Goal: Transaction & Acquisition: Purchase product/service

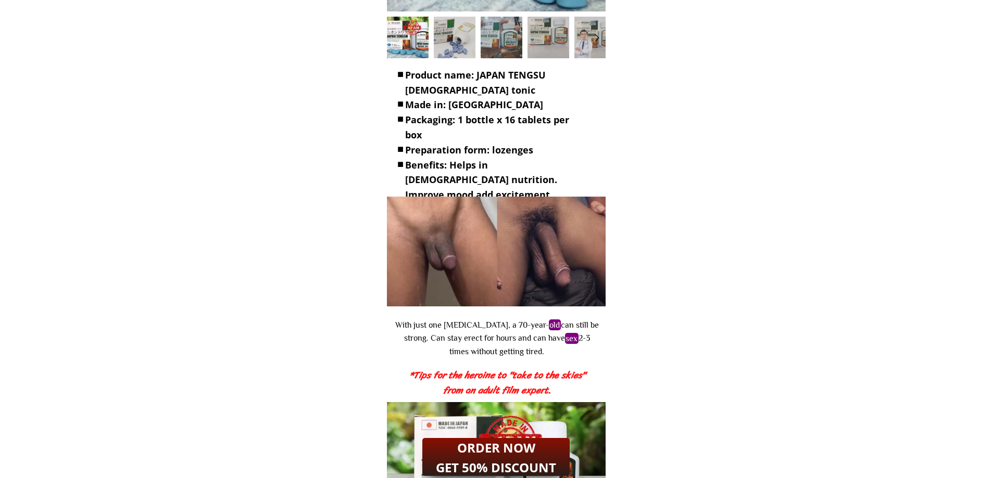
scroll to position [781, 0]
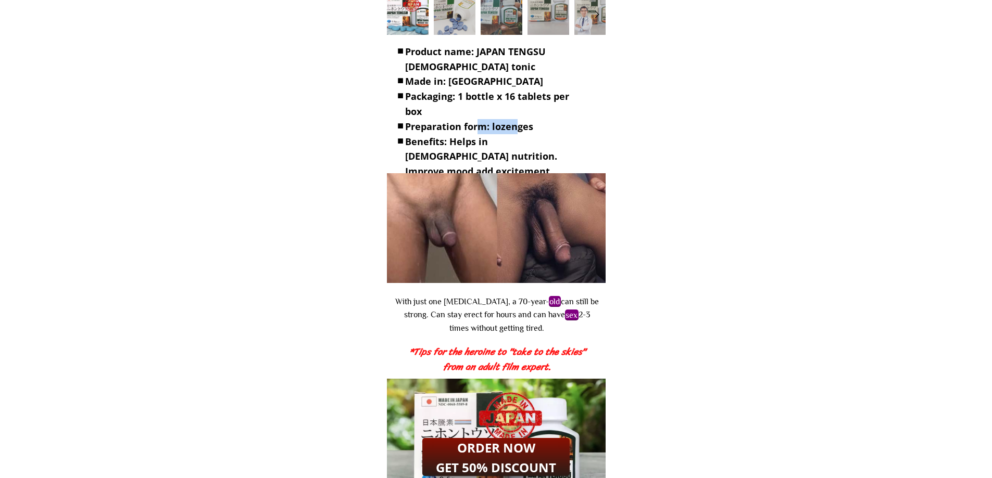
drag, startPoint x: 476, startPoint y: 127, endPoint x: 527, endPoint y: 123, distance: 51.1
click at [521, 125] on font "Preparation form: lozenges" at bounding box center [469, 126] width 128 height 12
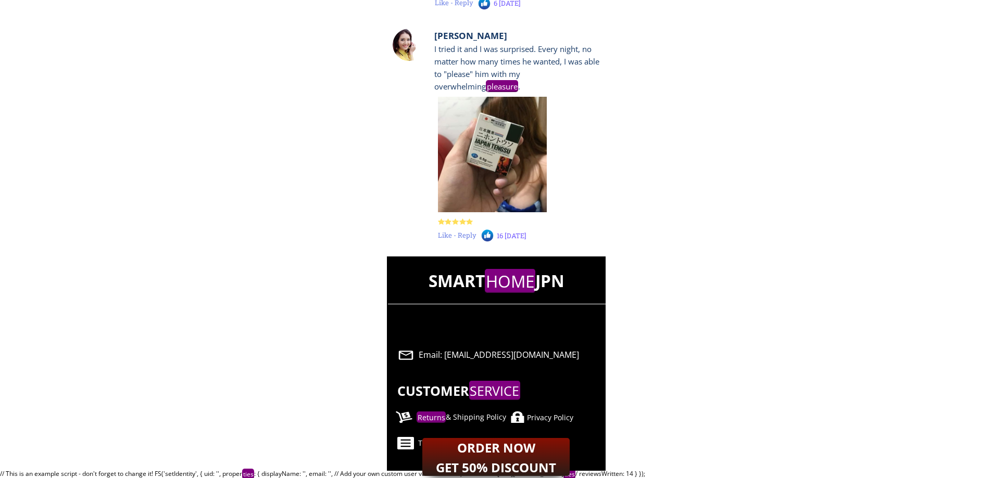
scroll to position [10275, 0]
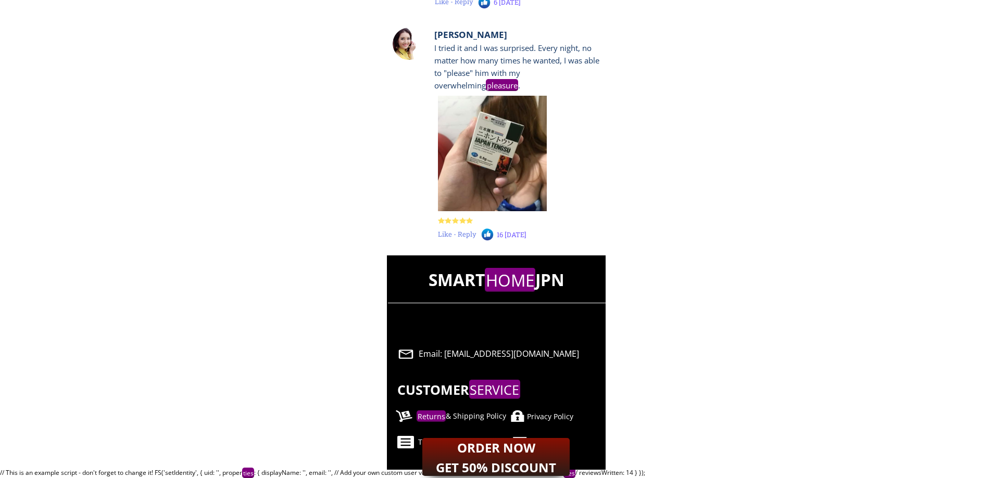
click at [526, 442] on font "ORDER NOW" at bounding box center [496, 447] width 78 height 17
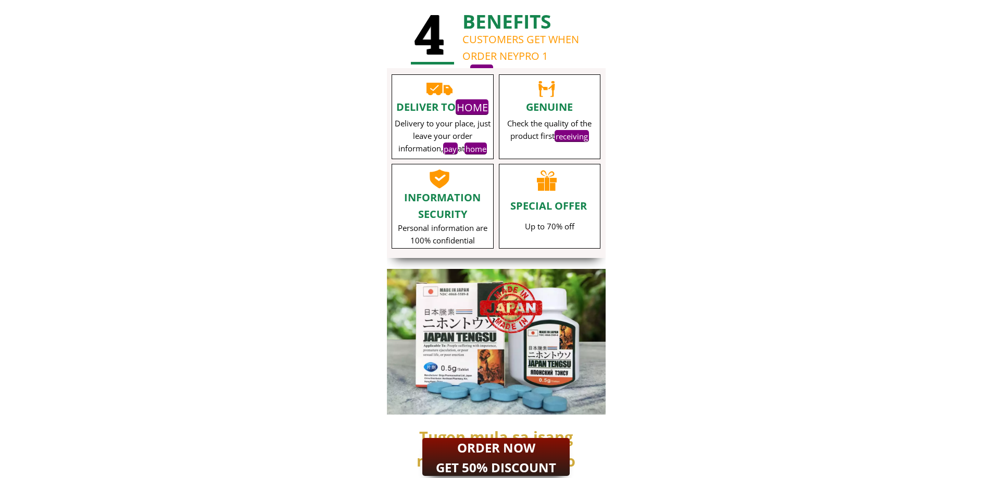
scroll to position [8177, 0]
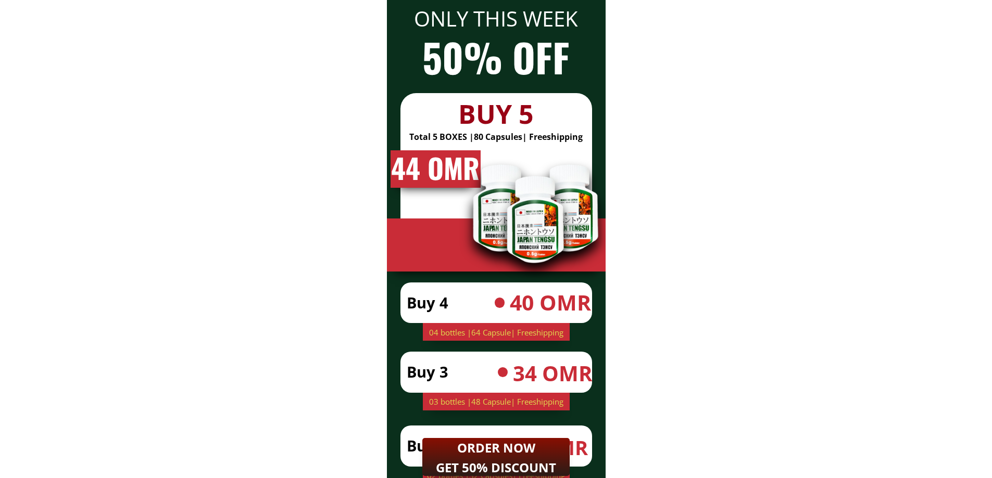
click at [509, 449] on font "ORDER NOW" at bounding box center [496, 447] width 78 height 17
click at [445, 301] on font "Buy 4" at bounding box center [428, 303] width 42 height 20
click at [502, 304] on div at bounding box center [500, 303] width 10 height 10
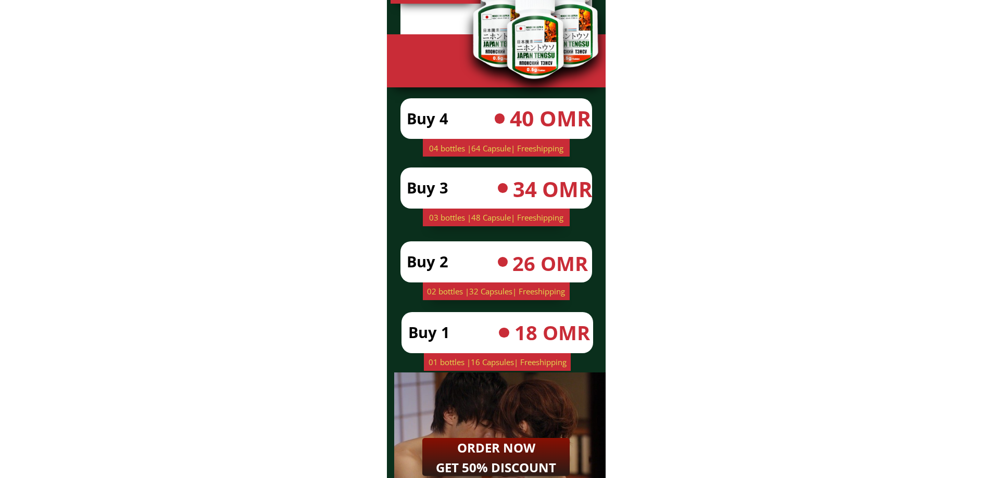
scroll to position [8385, 0]
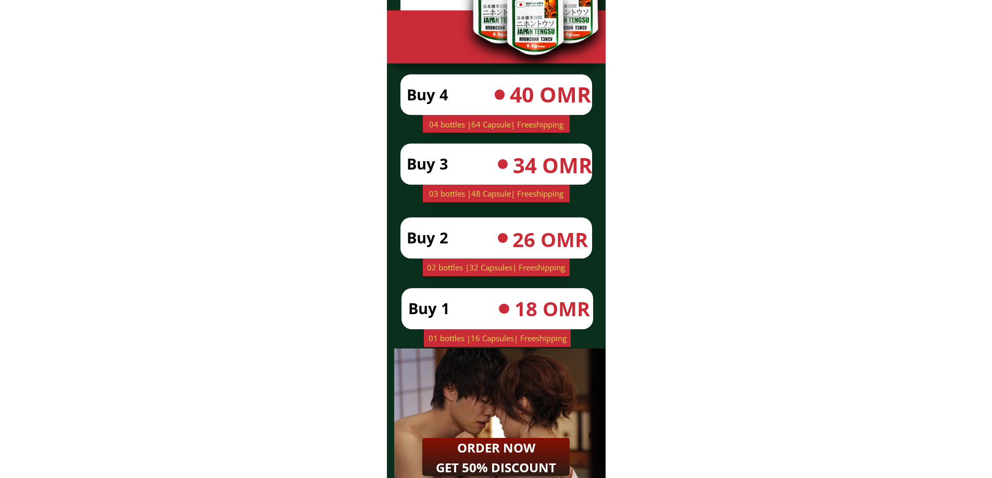
click at [487, 452] on font "ORDER NOW" at bounding box center [496, 447] width 78 height 17
click at [488, 452] on font "ORDER NOW" at bounding box center [496, 447] width 78 height 17
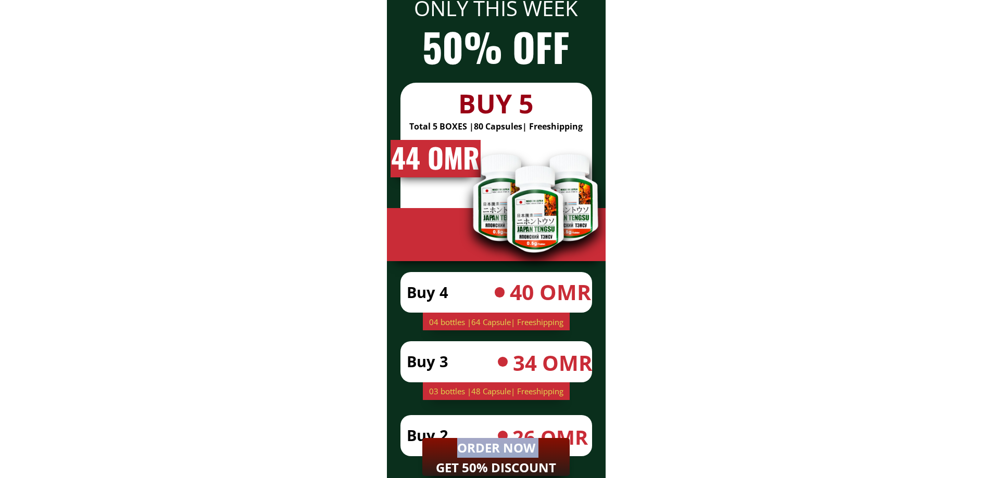
click at [488, 452] on font "ORDER NOW" at bounding box center [496, 447] width 78 height 17
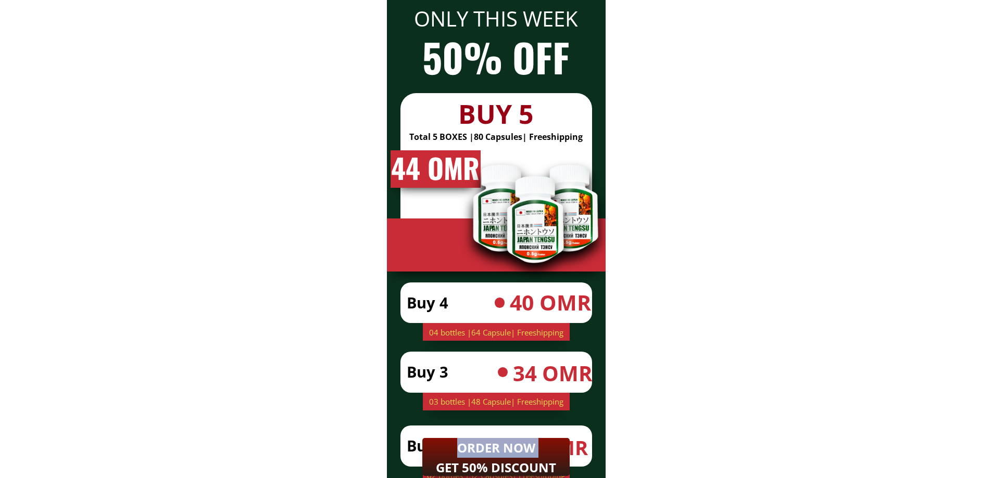
click at [488, 451] on font "ORDER NOW" at bounding box center [496, 447] width 78 height 17
drag, startPoint x: 577, startPoint y: 462, endPoint x: 558, endPoint y: 458, distance: 20.2
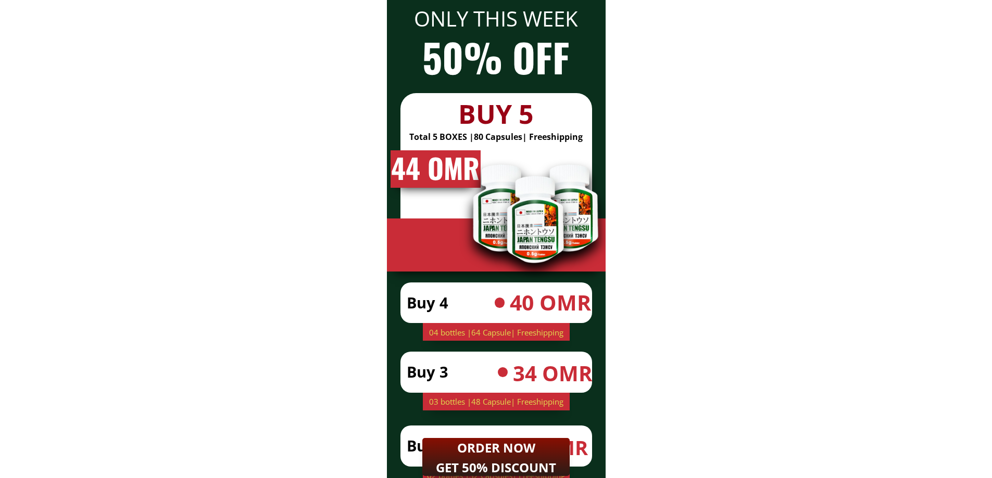
click at [553, 457] on h2 "ORDER NOW GET 50% DISCOUNT" at bounding box center [496, 458] width 133 height 40
